Goal: Information Seeking & Learning: Learn about a topic

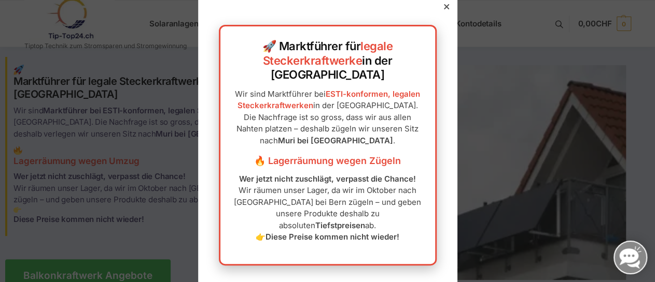
click at [444, 11] on div at bounding box center [446, 6] width 9 height 9
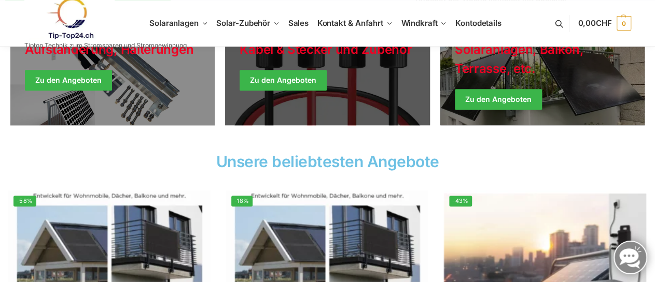
scroll to position [269, 0]
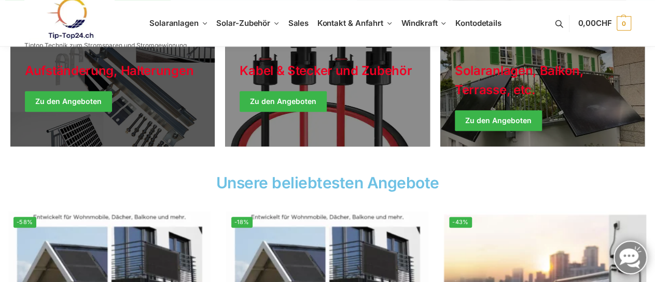
click at [78, 96] on link "Holiday Style" at bounding box center [112, 95] width 204 height 104
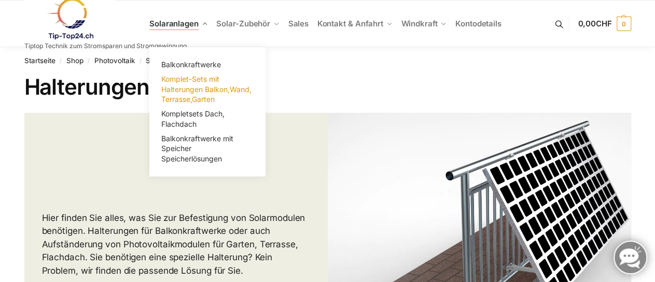
click at [188, 86] on span "Komplet-Sets mit Halterungen Balkon,Wand, Terrasse,Garten" at bounding box center [206, 89] width 90 height 29
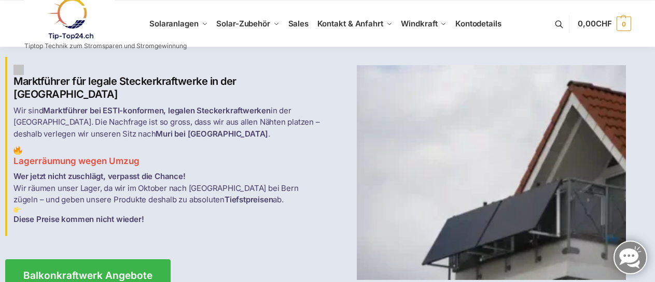
scroll to position [269, 0]
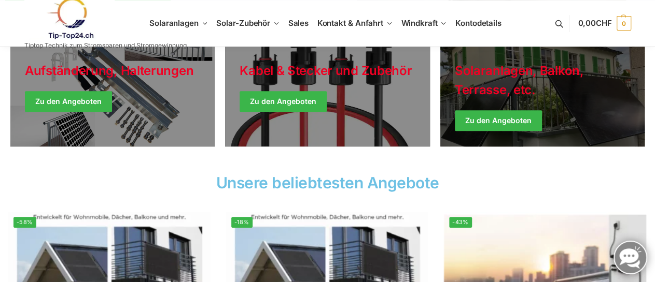
click at [494, 127] on link "Winter Jackets" at bounding box center [542, 95] width 204 height 104
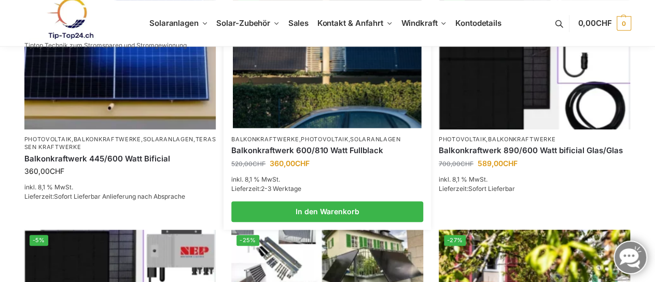
scroll to position [216, 0]
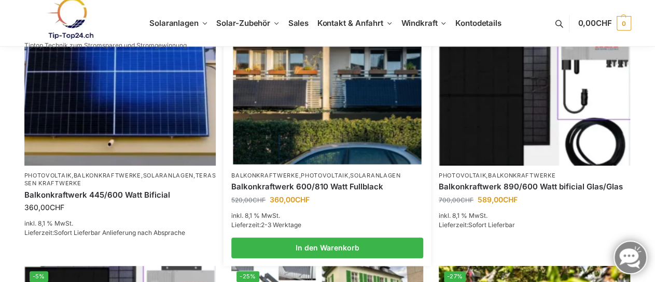
click at [305, 188] on link "Balkonkraftwerk 600/810 Watt Fullblack" at bounding box center [327, 187] width 192 height 10
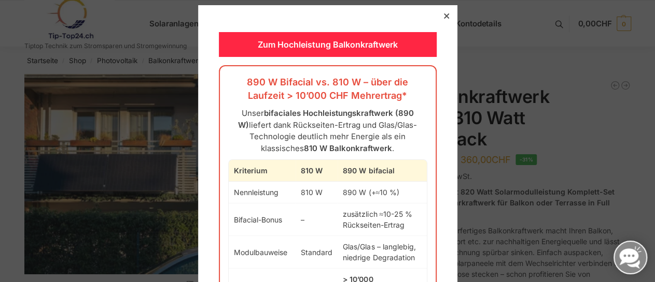
click at [443, 15] on icon at bounding box center [445, 15] width 5 height 5
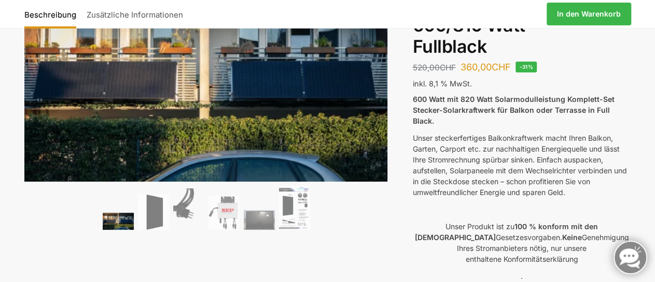
scroll to position [108, 0]
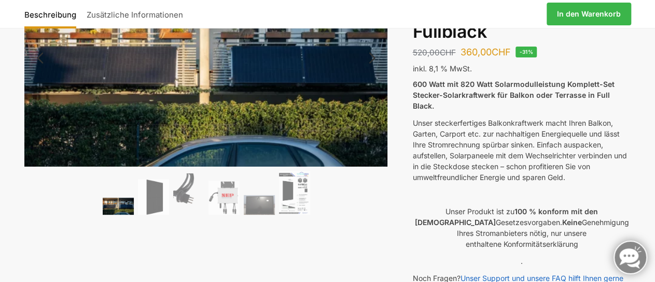
click at [119, 211] on img at bounding box center [118, 206] width 31 height 17
click at [154, 195] on img at bounding box center [153, 197] width 31 height 36
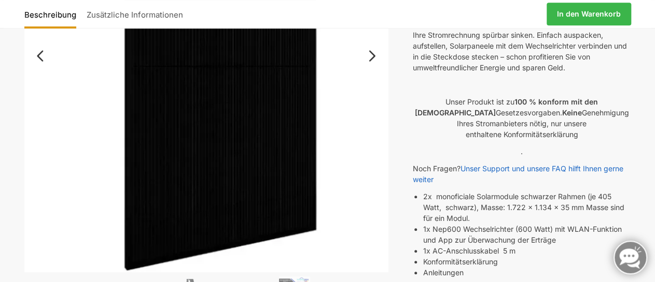
scroll to position [269, 0]
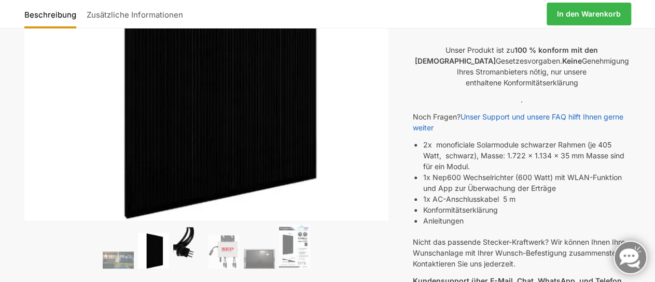
click at [180, 245] on img at bounding box center [188, 248] width 31 height 41
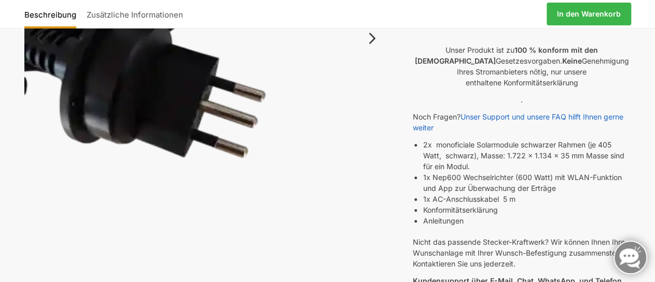
scroll to position [431, 0]
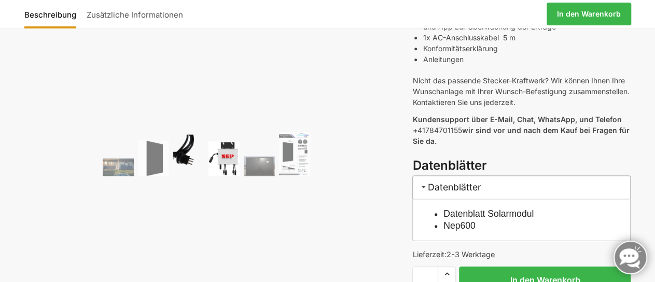
click at [230, 157] on img at bounding box center [223, 158] width 31 height 34
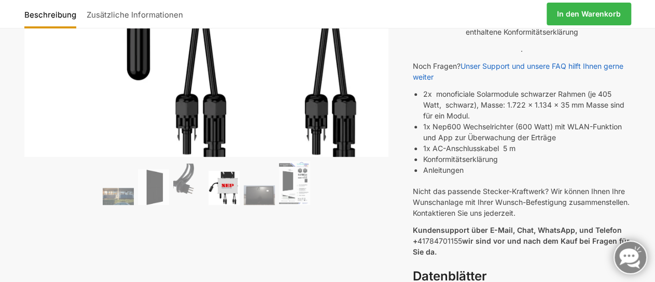
scroll to position [377, 0]
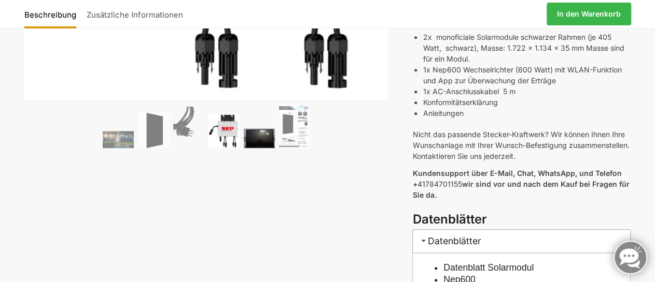
click at [261, 139] on img at bounding box center [259, 139] width 31 height 20
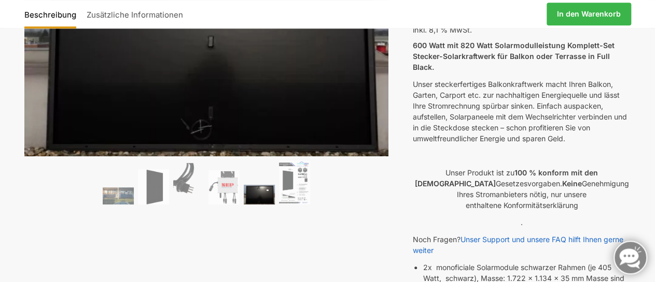
scroll to position [143, 0]
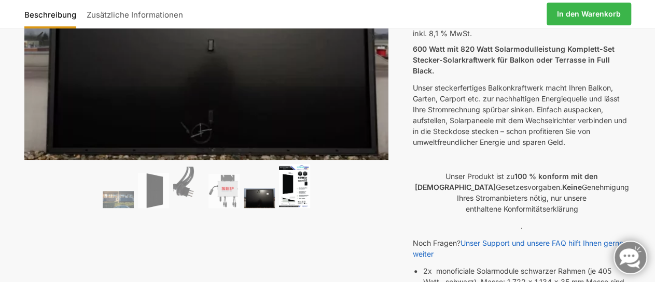
click at [298, 185] on img at bounding box center [294, 186] width 31 height 44
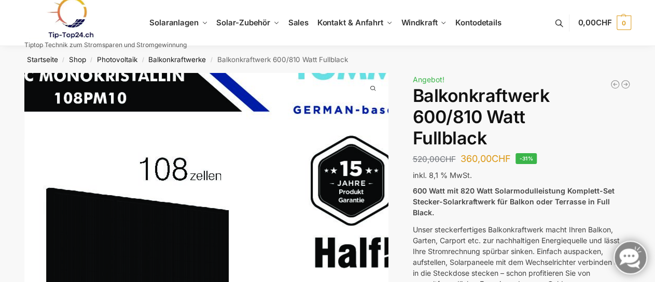
scroll to position [0, 0]
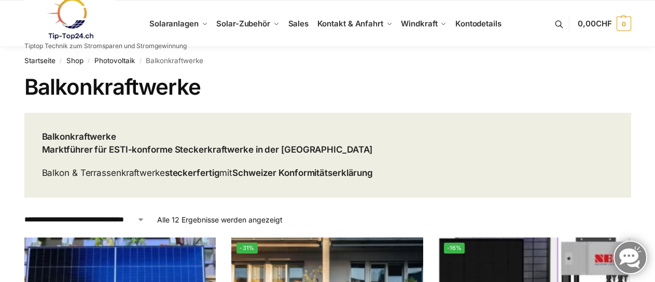
scroll to position [216, 0]
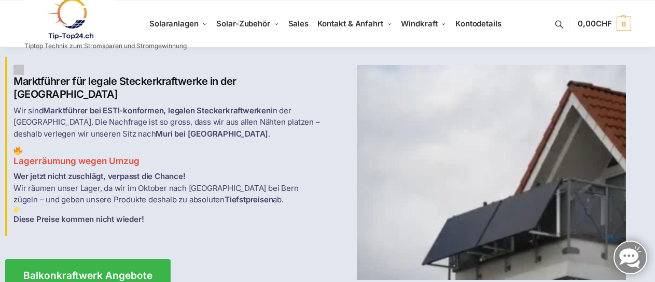
scroll to position [269, 0]
